Goal: Task Accomplishment & Management: Complete application form

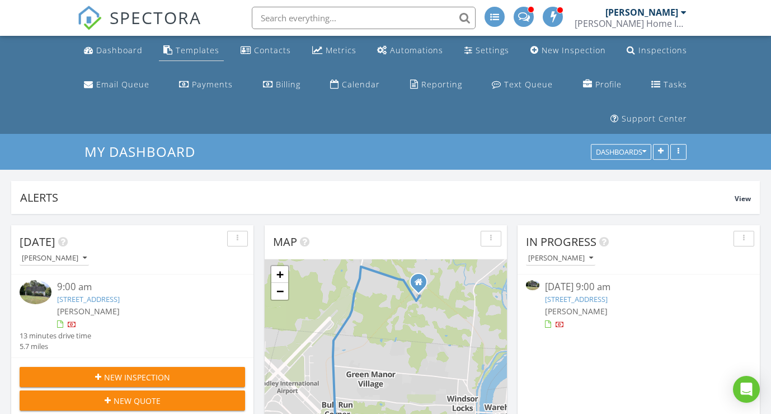
scroll to position [1036, 789]
click at [105, 55] on div "Dashboard" at bounding box center [119, 50] width 46 height 11
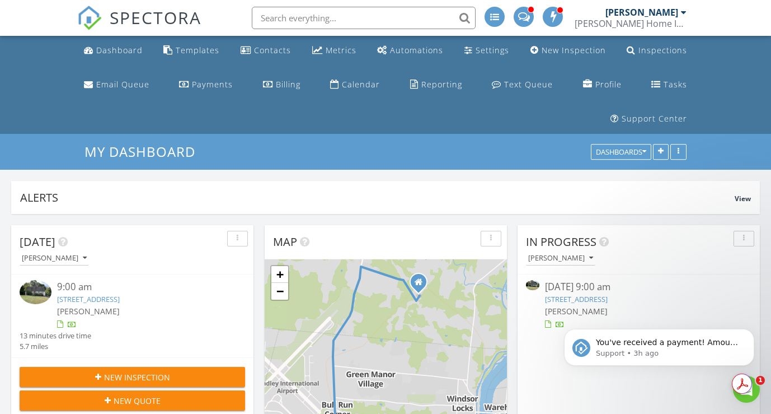
click at [594, 296] on link "93 Stage Coach Rd, Windsor, CT 06095" at bounding box center [576, 299] width 63 height 10
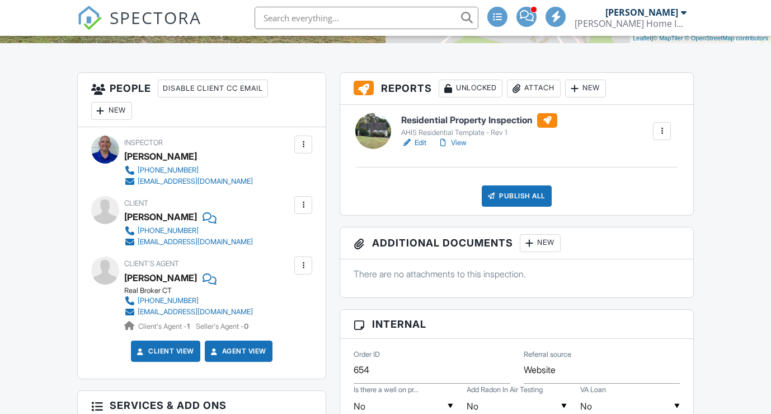
scroll to position [297, 0]
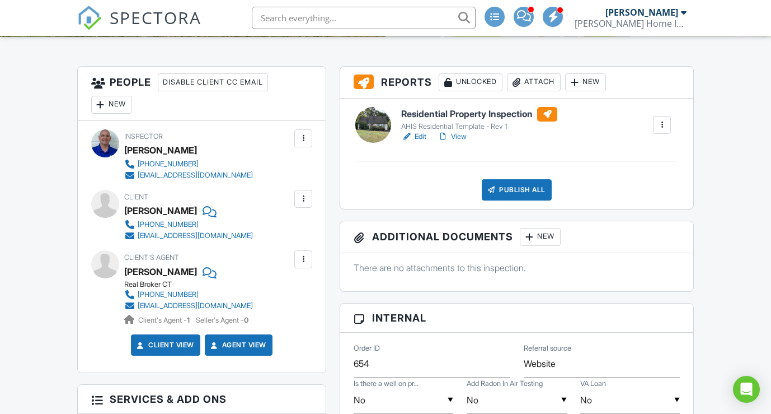
click at [419, 142] on link "Edit" at bounding box center [413, 136] width 25 height 11
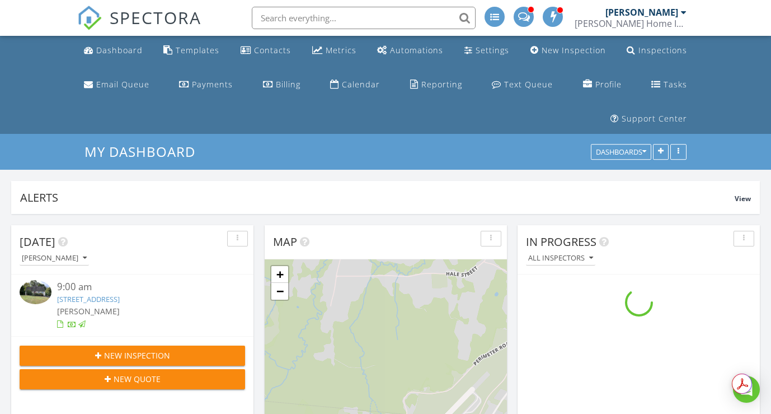
scroll to position [1036, 789]
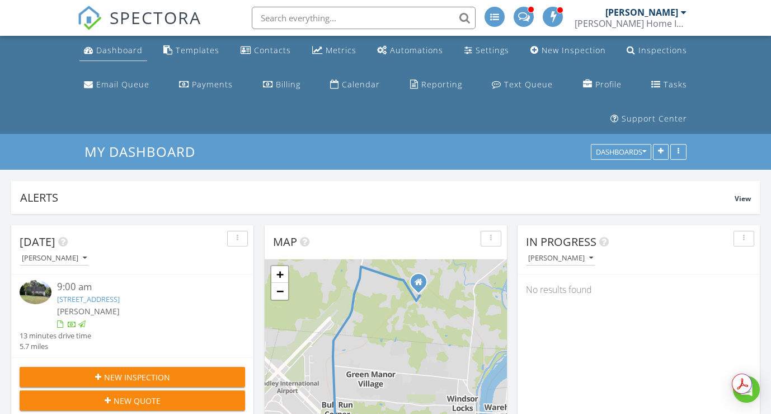
click at [107, 47] on div "Dashboard" at bounding box center [119, 50] width 46 height 11
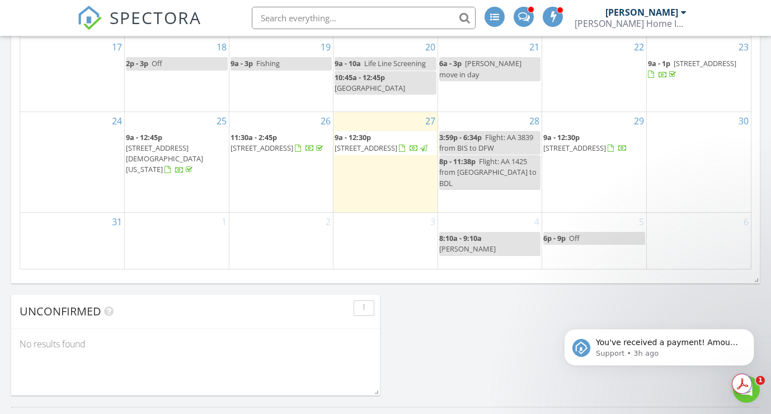
scroll to position [841, 0]
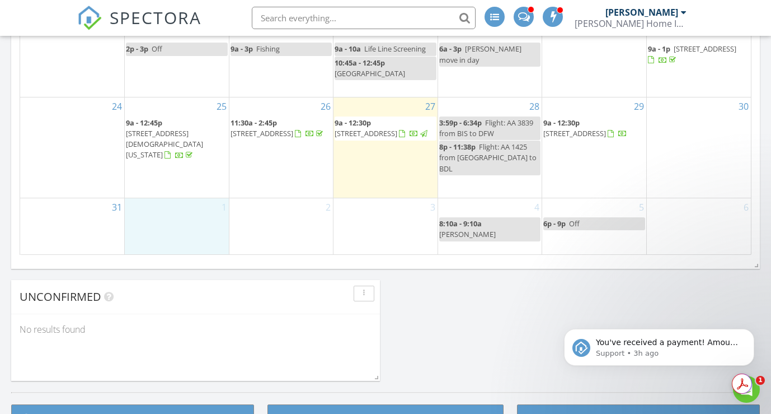
click at [176, 225] on div "1" at bounding box center [177, 226] width 104 height 56
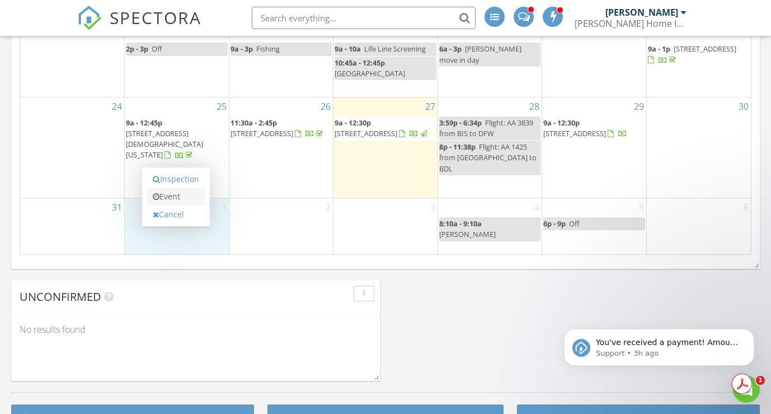
click at [175, 195] on link "Event" at bounding box center [176, 196] width 58 height 18
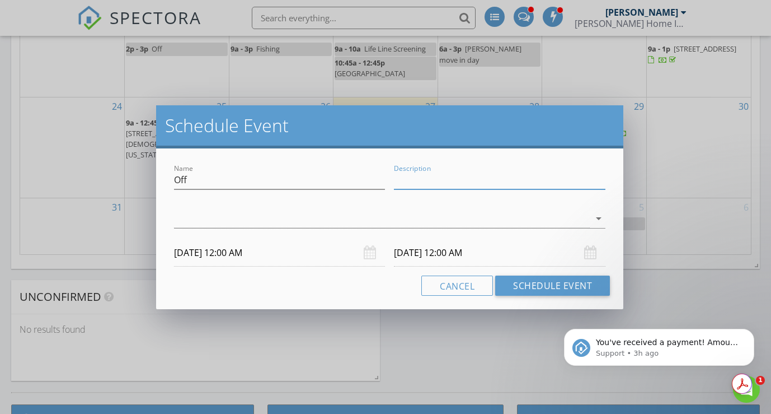
click at [491, 182] on input "Description" at bounding box center [500, 180] width 212 height 18
type input "Pick Up Radon [STREET_ADDRESS]"
click at [599, 215] on icon "arrow_drop_down" at bounding box center [598, 218] width 13 height 13
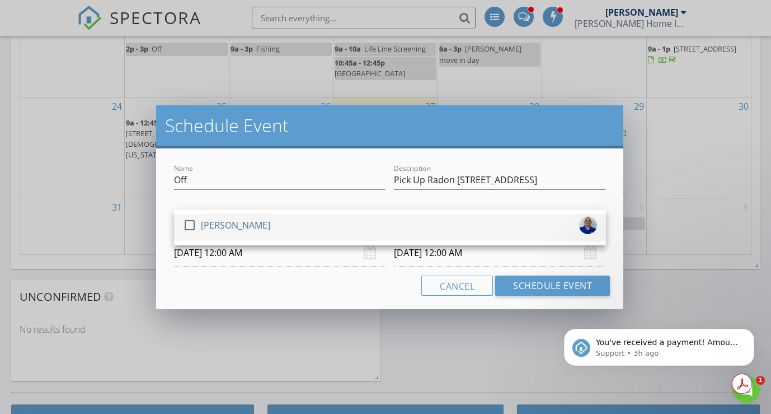
click at [186, 224] on div at bounding box center [189, 224] width 19 height 19
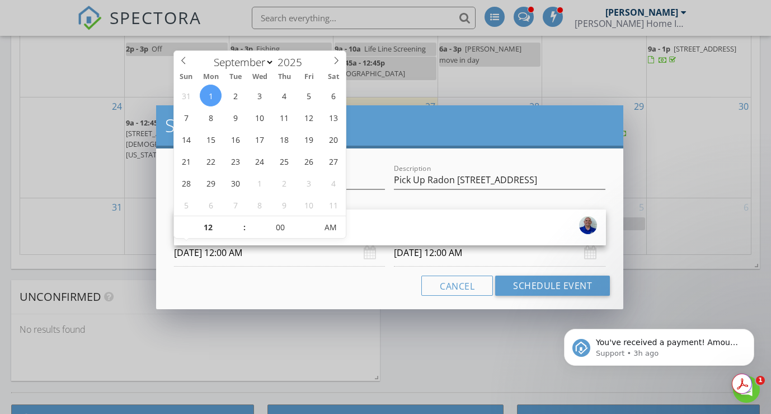
click at [252, 257] on input "[DATE] 12:00 AM" at bounding box center [280, 252] width 212 height 27
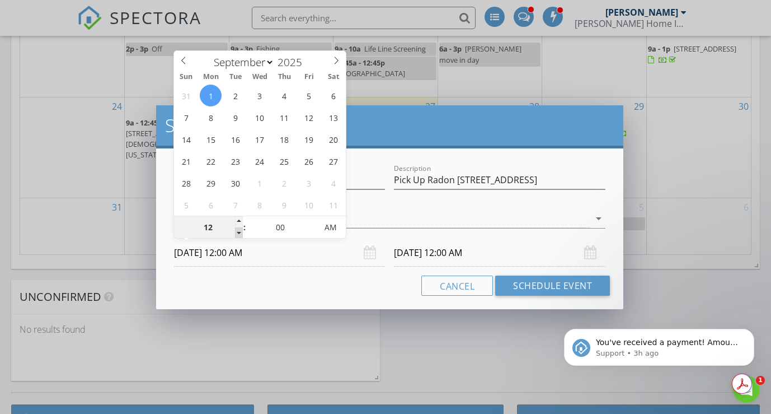
type input "11"
type input "[DATE] 11:00 PM"
click at [238, 231] on span at bounding box center [239, 232] width 8 height 11
type input "[DATE] 11:00 PM"
type input "10"
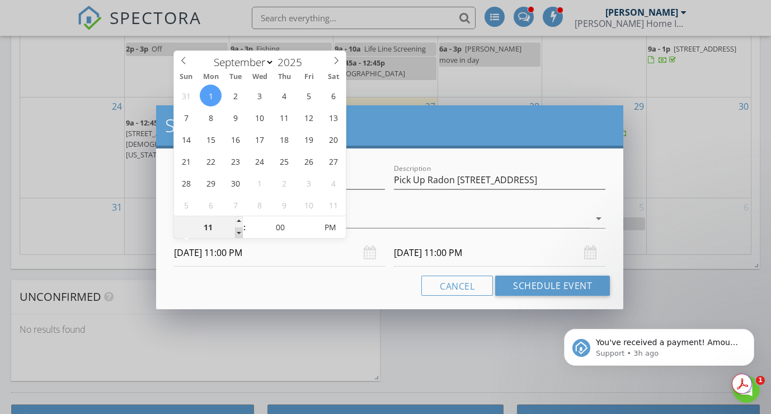
type input "[DATE] 10:00 PM"
click at [238, 231] on span at bounding box center [239, 232] width 8 height 11
type input "[DATE] 10:00 PM"
type input "[DATE] 10:00 AM"
click at [332, 229] on span "AM" at bounding box center [330, 227] width 31 height 22
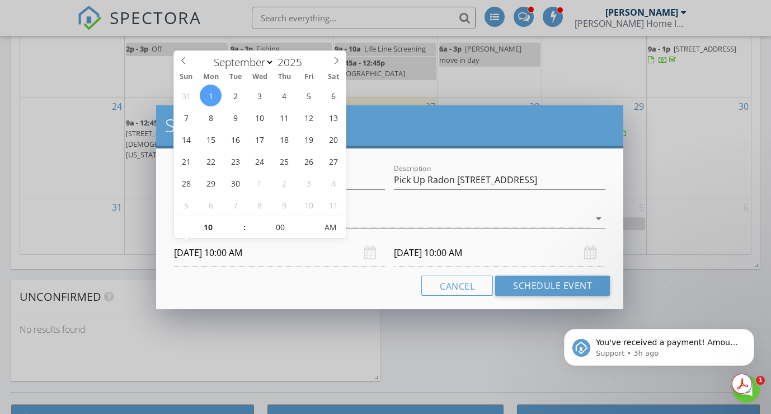
click at [454, 252] on input "[DATE] 10:00 AM" at bounding box center [500, 252] width 212 height 27
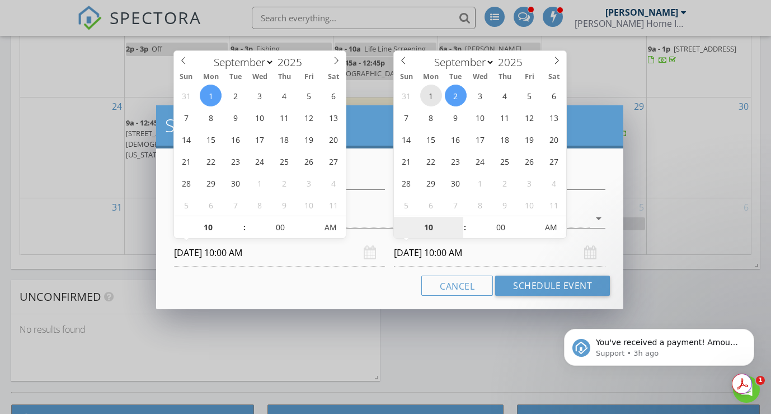
type input "[DATE] 10:00 AM"
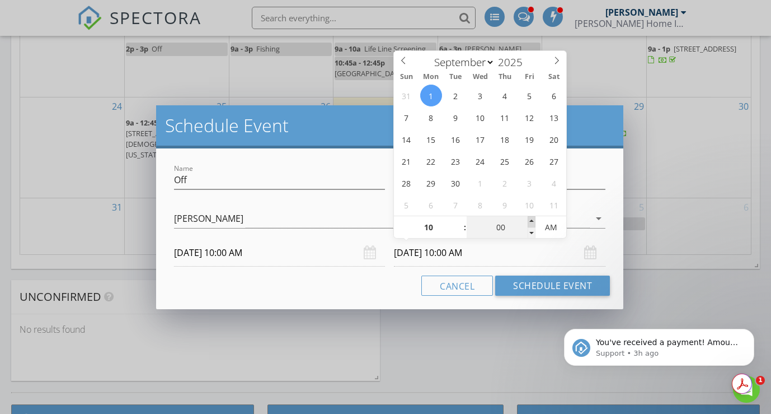
type input "05"
type input "[DATE] 10:05 AM"
click at [532, 221] on span at bounding box center [532, 221] width 8 height 11
type input "10"
type input "[DATE] 10:10 AM"
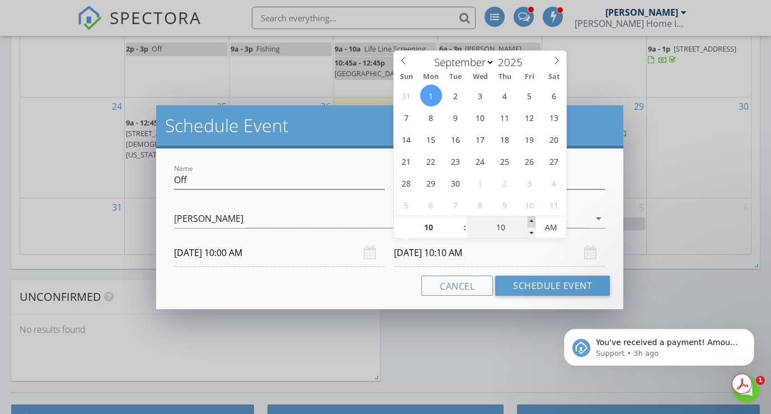
click at [532, 221] on span at bounding box center [532, 221] width 8 height 11
type input "15"
type input "[DATE] 10:15 AM"
click at [532, 221] on span at bounding box center [532, 221] width 8 height 11
type input "20"
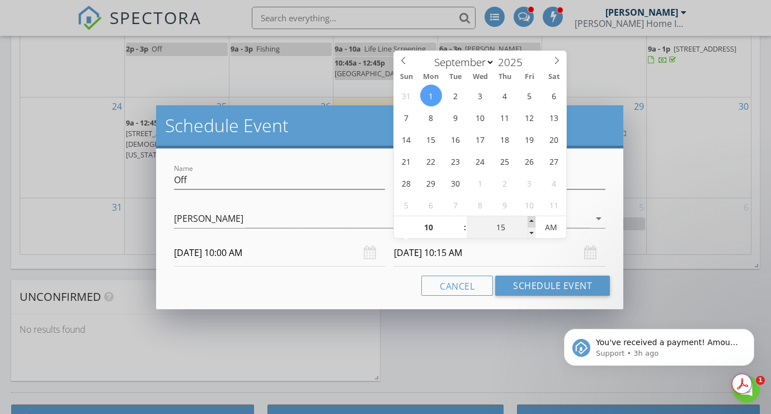
type input "[DATE] 10:20 AM"
click at [532, 221] on span at bounding box center [532, 221] width 8 height 11
type input "25"
type input "[DATE] 10:25 AM"
click at [532, 221] on span at bounding box center [532, 221] width 8 height 11
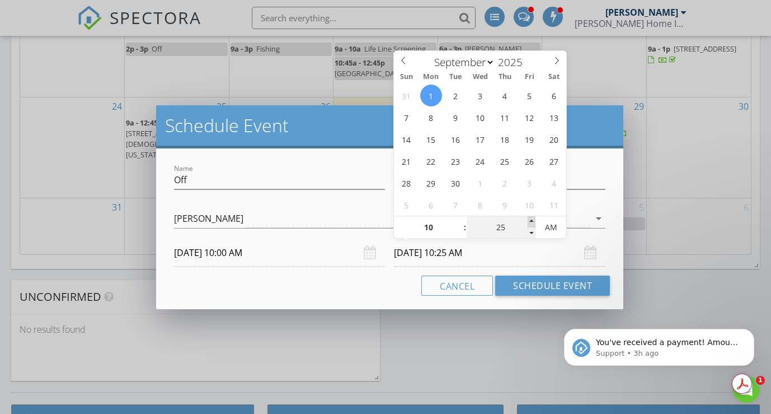
type input "30"
type input "[DATE] 10:30 AM"
click at [532, 221] on span at bounding box center [532, 221] width 8 height 11
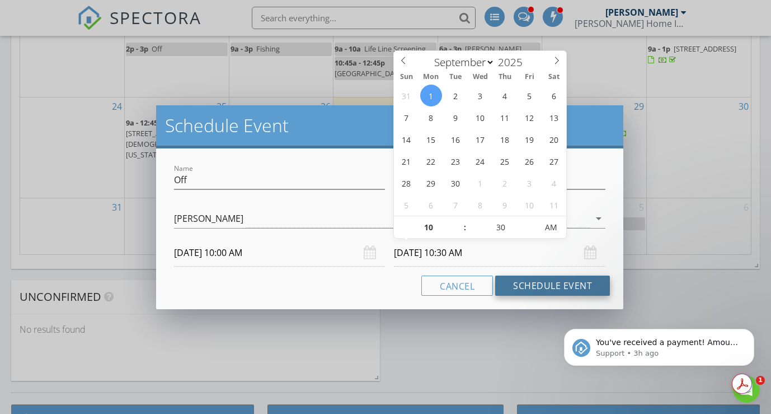
click at [542, 283] on button "Schedule Event" at bounding box center [552, 285] width 115 height 20
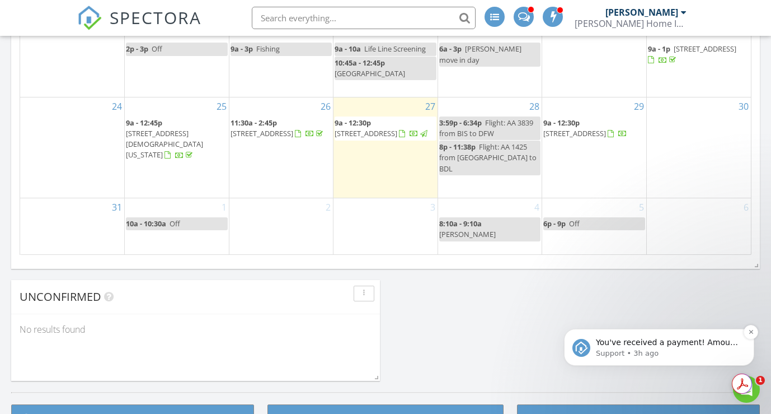
click at [644, 346] on p "You've received a payment! Amount $725.00 Fee $0.00 Net $725.00 Transaction # p…" at bounding box center [668, 342] width 144 height 11
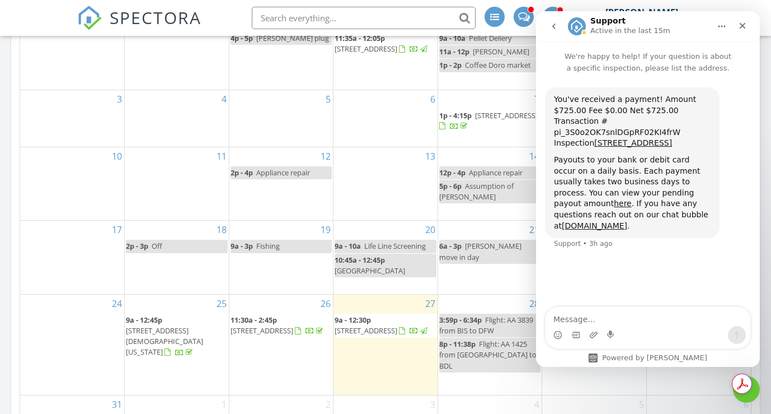
scroll to position [643, 0]
click at [745, 25] on icon "Close" at bounding box center [742, 25] width 9 height 9
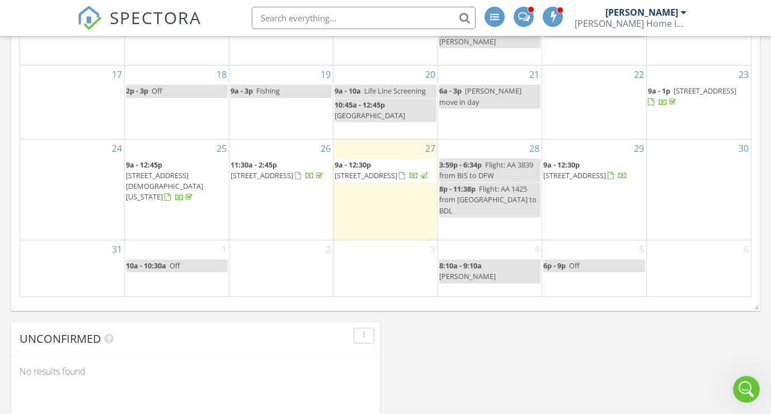
scroll to position [806, 0]
